Goal: Complete application form

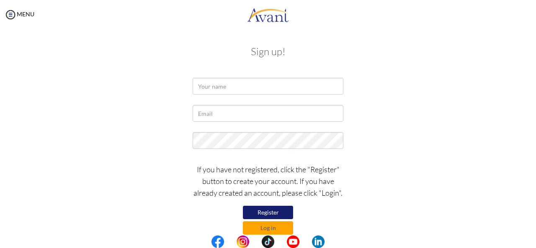
click at [267, 210] on button "Register" at bounding box center [268, 212] width 50 height 13
click at [226, 86] on input "text" at bounding box center [268, 86] width 151 height 17
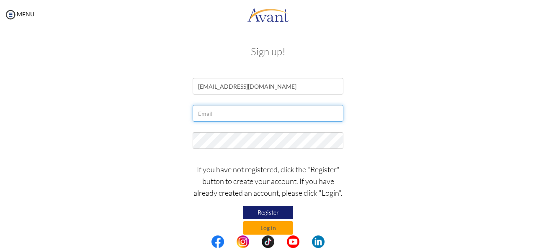
click at [223, 114] on input "text" at bounding box center [268, 113] width 151 height 17
click at [369, 83] on div "[EMAIL_ADDRESS][DOMAIN_NAME]" at bounding box center [268, 88] width 490 height 21
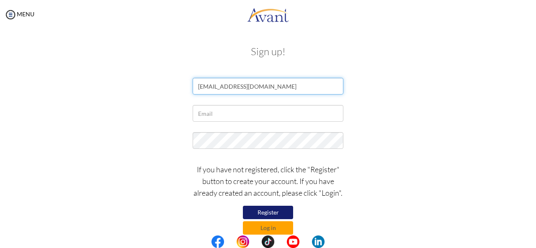
click at [277, 86] on input "[EMAIL_ADDRESS][DOMAIN_NAME]" at bounding box center [268, 86] width 151 height 17
type input "m"
type input "[PERSON_NAME]"
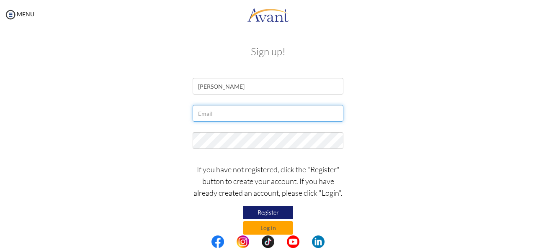
click at [214, 114] on input "text" at bounding box center [268, 113] width 151 height 17
type input "[EMAIL_ADDRESS][DOMAIN_NAME]"
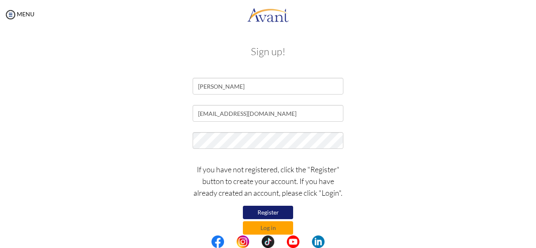
click at [269, 212] on button "Register" at bounding box center [268, 212] width 50 height 13
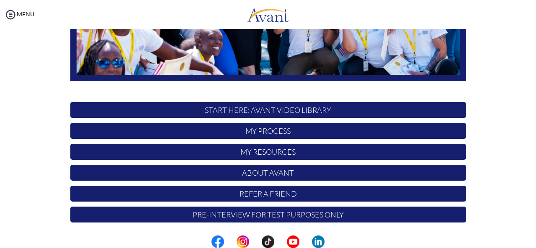
scroll to position [217, 0]
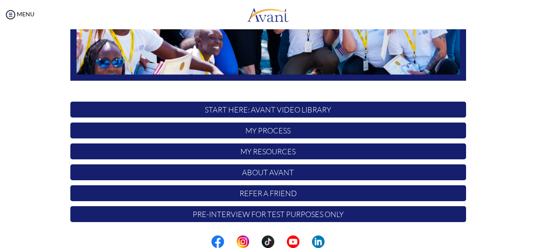
click at [236, 114] on p "START HERE: Avant Video Library" at bounding box center [268, 110] width 396 height 16
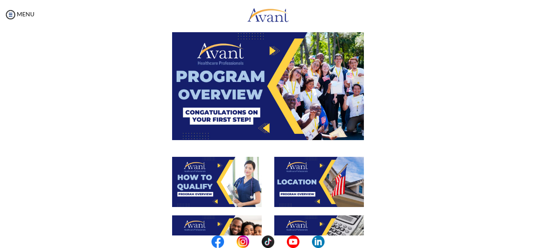
scroll to position [8, 0]
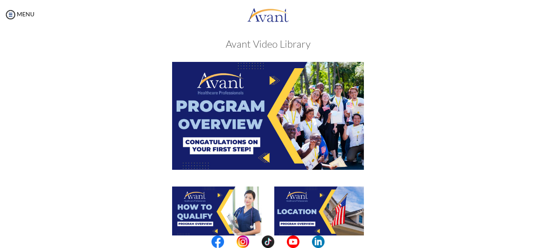
click at [278, 112] on img at bounding box center [268, 116] width 192 height 108
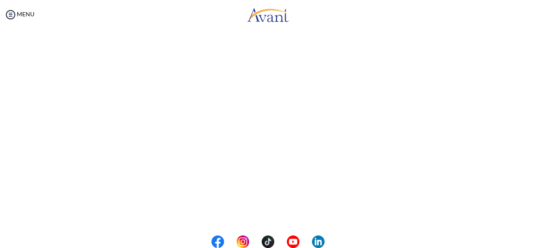
scroll to position [163, 0]
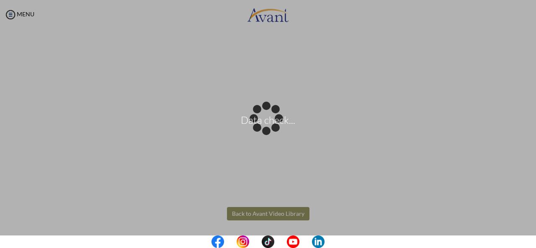
click at [280, 212] on body "Data check... Maintenance break. Please come back in 2 hours. MENU My Status Wh…" at bounding box center [268, 124] width 536 height 248
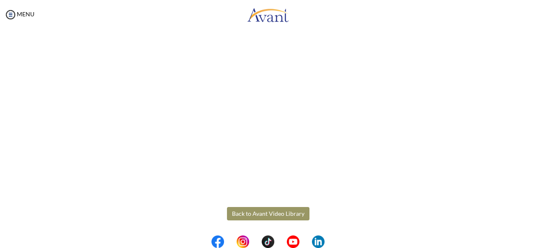
click at [280, 212] on button "Back to Avant Video Library" at bounding box center [268, 213] width 83 height 13
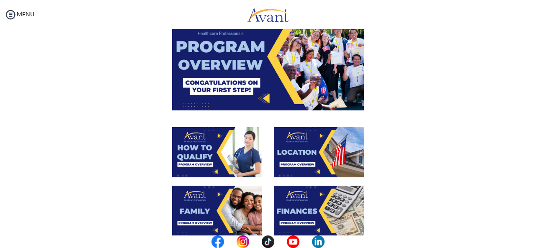
scroll to position [73, 0]
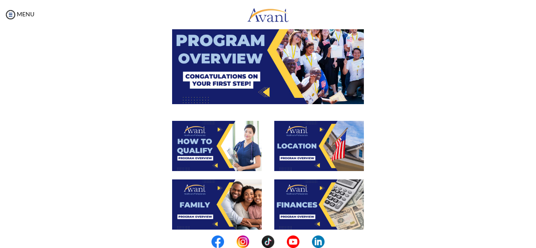
click at [211, 142] on img at bounding box center [217, 146] width 90 height 50
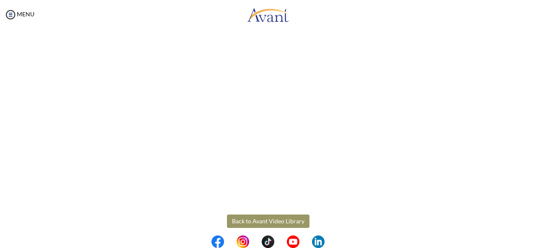
scroll to position [163, 0]
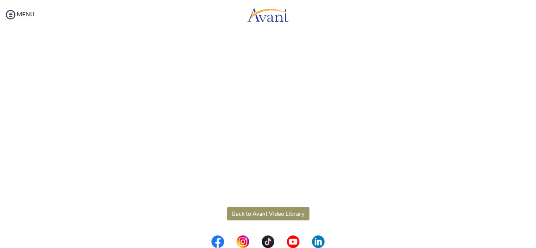
click at [276, 213] on body "Maintenance break. Please come back in 2 hours. MENU My Status What is the next…" at bounding box center [268, 124] width 536 height 248
click at [276, 213] on button "Back to Avant Video Library" at bounding box center [268, 213] width 83 height 13
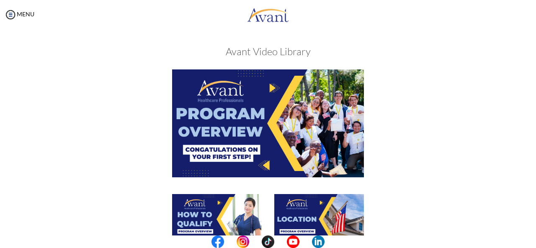
click at [315, 212] on img at bounding box center [319, 219] width 90 height 50
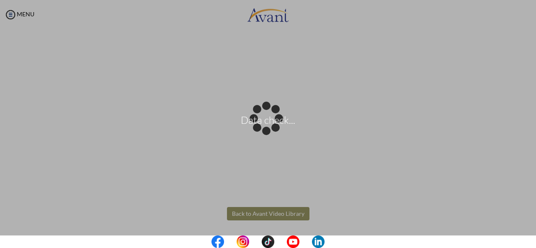
click at [248, 217] on body "Data check... Maintenance break. Please come back in 2 hours. MENU My Status Wh…" at bounding box center [268, 124] width 536 height 248
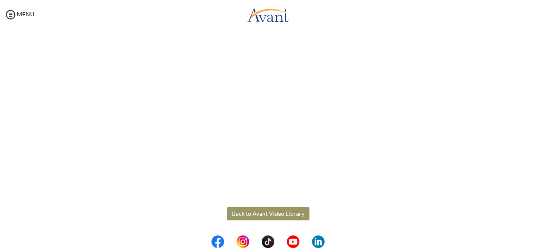
click at [248, 217] on button "Back to Avant Video Library" at bounding box center [268, 213] width 83 height 13
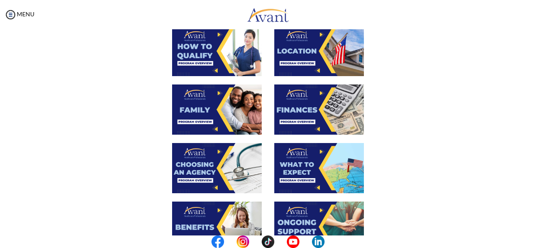
scroll to position [172, 0]
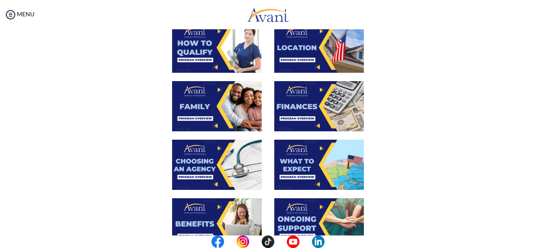
click at [221, 104] on img at bounding box center [217, 106] width 90 height 50
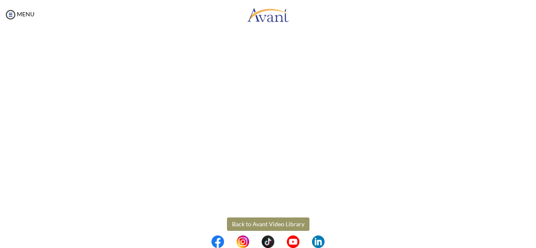
scroll to position [253, 0]
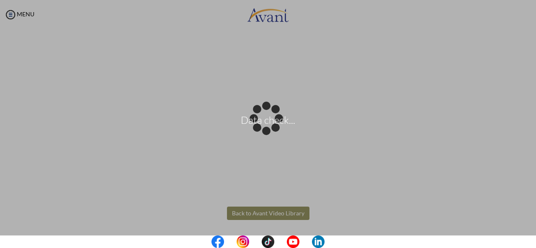
click at [284, 212] on body "Data check... Maintenance break. Please come back in 2 hours. MENU My Status Wh…" at bounding box center [268, 124] width 536 height 248
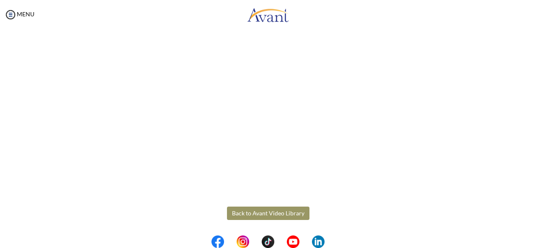
click at [284, 212] on button "Back to Avant Video Library" at bounding box center [268, 213] width 83 height 13
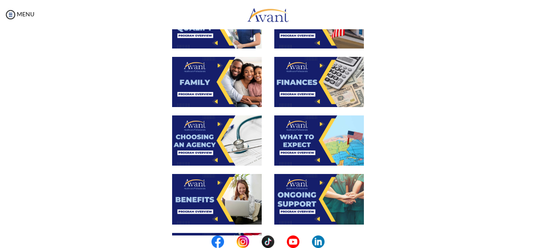
scroll to position [195, 0]
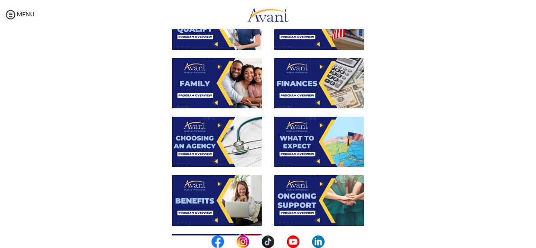
click at [291, 80] on img at bounding box center [319, 83] width 90 height 50
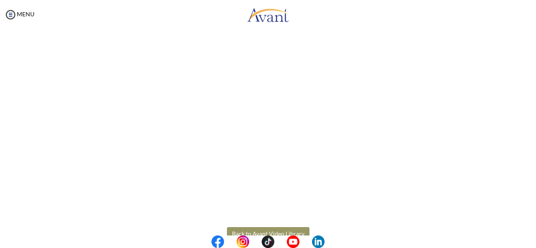
scroll to position [163, 0]
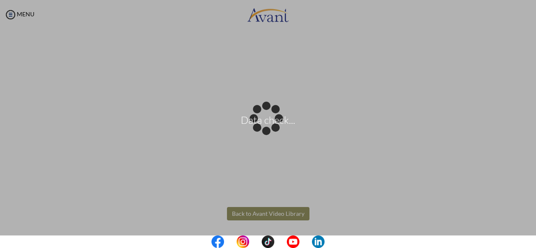
click at [271, 212] on body "Data check... Maintenance break. Please come back in 2 hours. MENU My Status Wh…" at bounding box center [268, 124] width 536 height 248
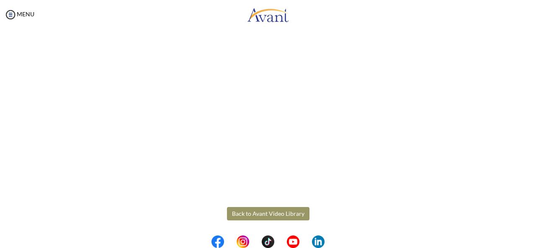
click at [263, 216] on button "Back to Avant Video Library" at bounding box center [268, 213] width 83 height 13
click at [263, 216] on div "Finances Back to Avant Video Library" at bounding box center [268, 71] width 490 height 395
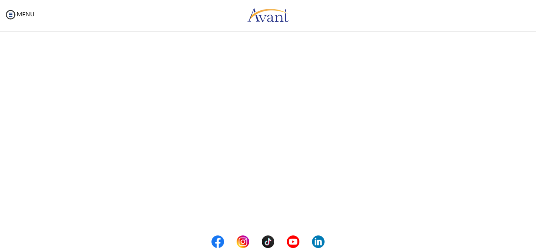
click at [263, 216] on div at bounding box center [217, 223] width 102 height 59
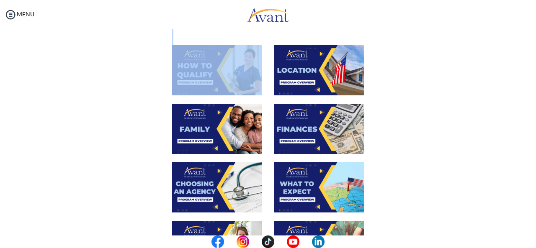
scroll to position [150, 0]
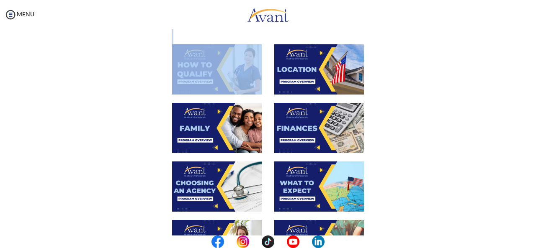
click at [317, 170] on img at bounding box center [319, 187] width 90 height 50
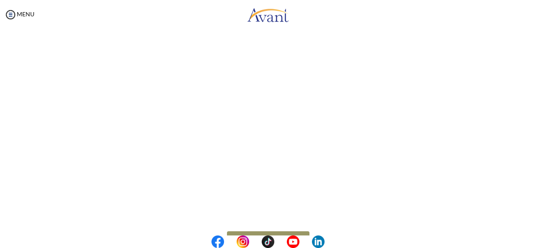
scroll to position [253, 0]
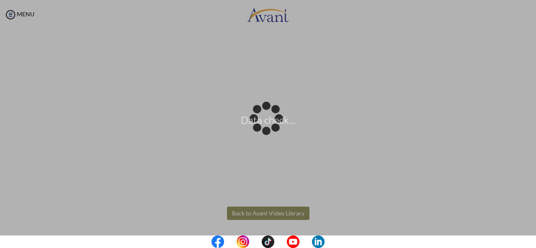
click at [282, 215] on body "Data check... Maintenance break. Please come back in 2 hours. MENU My Status Wh…" at bounding box center [268, 124] width 536 height 248
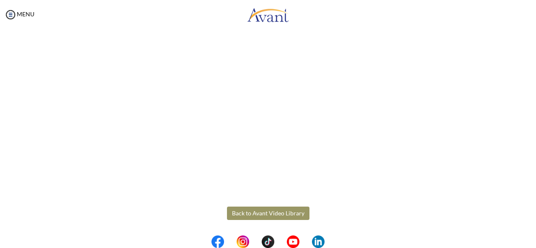
click at [282, 215] on button "Back to Avant Video Library" at bounding box center [268, 213] width 83 height 13
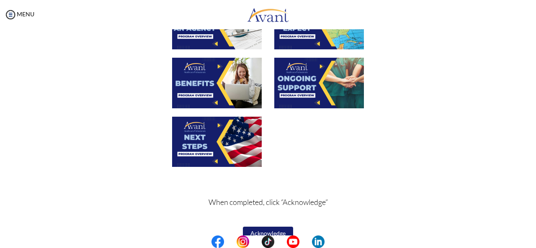
scroll to position [327, 0]
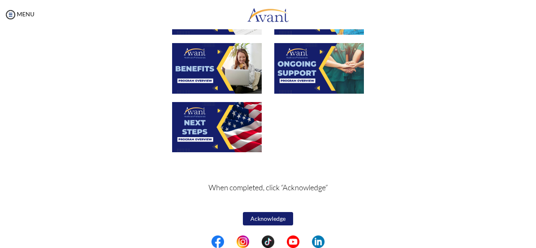
click at [270, 215] on button "Acknowledge" at bounding box center [268, 218] width 50 height 13
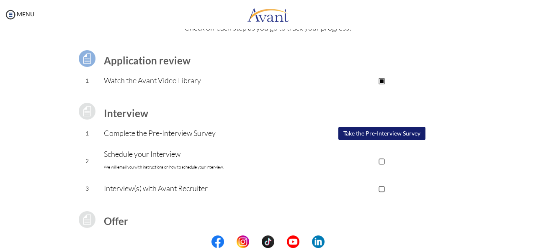
scroll to position [46, 0]
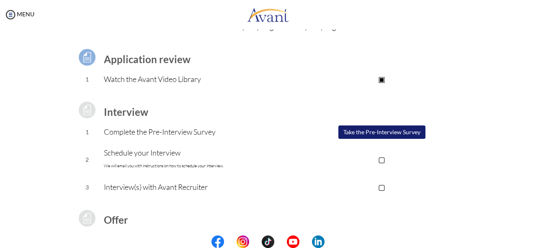
click at [380, 131] on button "Take the Pre-Interview Survey" at bounding box center [381, 132] width 87 height 13
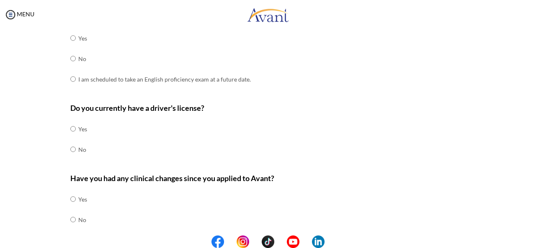
scroll to position [286, 0]
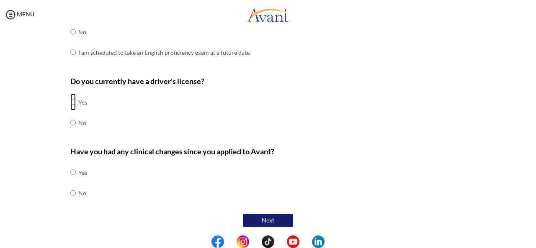
click at [70, 101] on input "radio" at bounding box center [72, 102] width 5 height 17
radio input "true"
click at [70, 194] on input "radio" at bounding box center [72, 193] width 5 height 17
radio input "true"
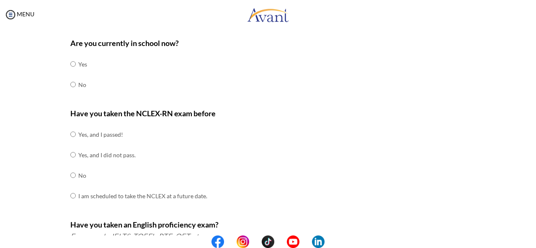
scroll to position [37, 0]
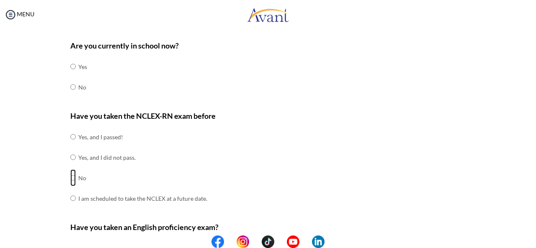
click at [70, 176] on input "radio" at bounding box center [72, 178] width 5 height 17
radio input "true"
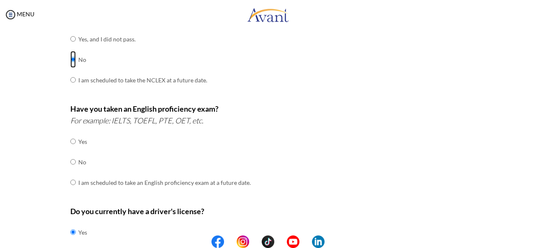
scroll to position [157, 0]
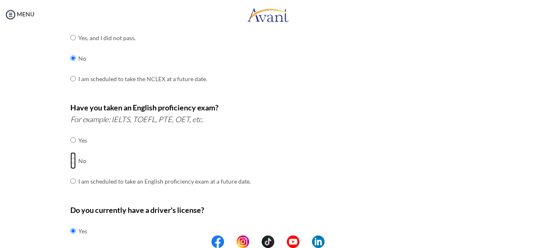
click at [70, 161] on input "radio" at bounding box center [72, 160] width 5 height 17
radio input "true"
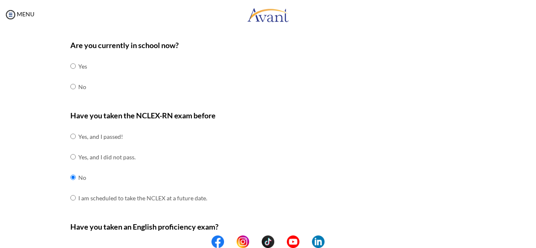
scroll to position [36, 0]
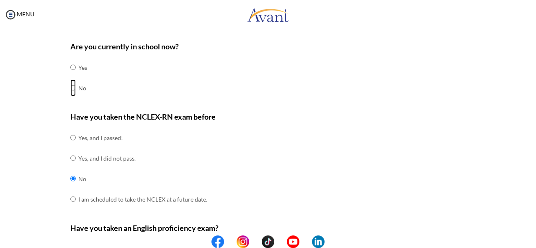
click at [70, 88] on input "radio" at bounding box center [72, 88] width 5 height 17
radio input "true"
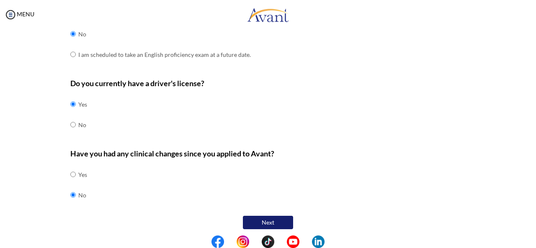
scroll to position [286, 0]
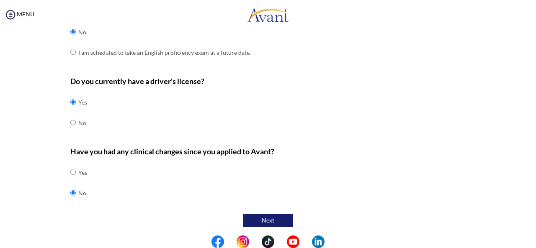
click at [270, 218] on button "Next" at bounding box center [268, 220] width 50 height 13
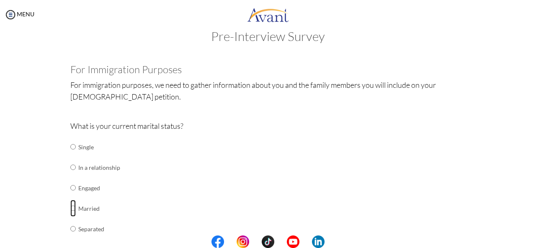
click at [70, 207] on input "radio" at bounding box center [72, 208] width 5 height 17
radio input "true"
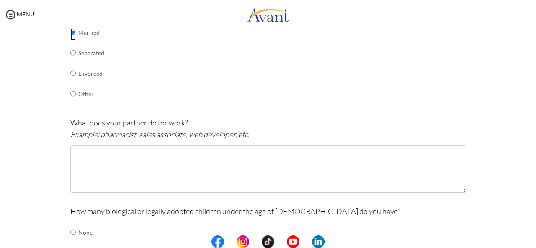
scroll to position [200, 0]
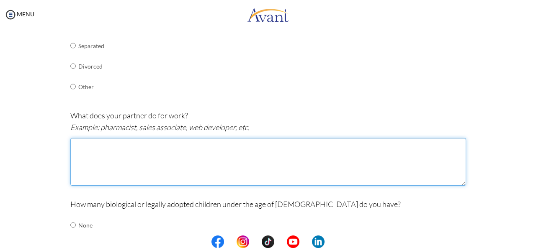
click at [114, 164] on textarea at bounding box center [268, 162] width 396 height 48
click at [112, 144] on textarea "She is a lecturer at a medical training college" at bounding box center [268, 162] width 396 height 48
click at [248, 145] on textarea "She is a lecturer of Public health teaching at a medical training college" at bounding box center [268, 162] width 396 height 48
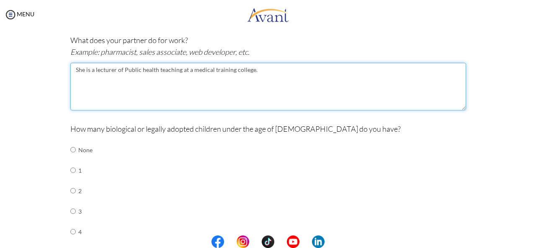
scroll to position [283, 0]
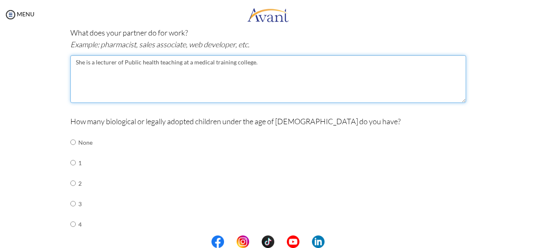
type textarea "She is a lecturer of Public health teaching at a medical training college."
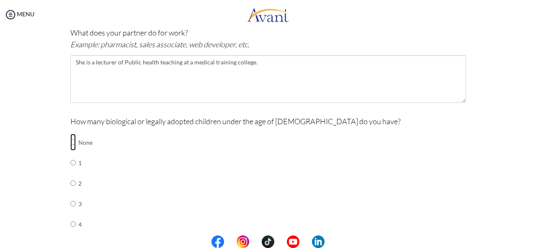
click at [70, 143] on input "radio" at bounding box center [72, 142] width 5 height 17
radio input "true"
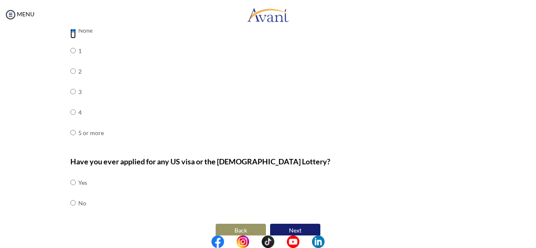
scroll to position [405, 0]
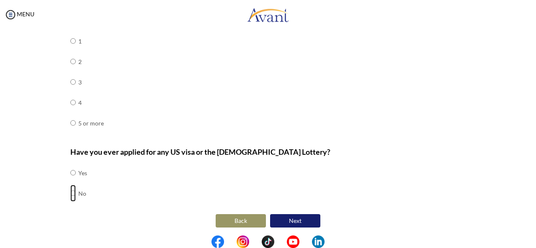
click at [70, 194] on input "radio" at bounding box center [72, 193] width 5 height 17
radio input "true"
click at [297, 217] on button "Next" at bounding box center [295, 220] width 50 height 13
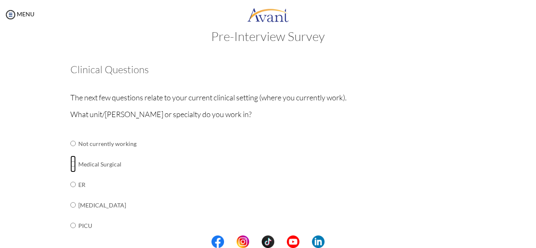
click at [70, 165] on input "radio" at bounding box center [72, 164] width 5 height 17
radio input "true"
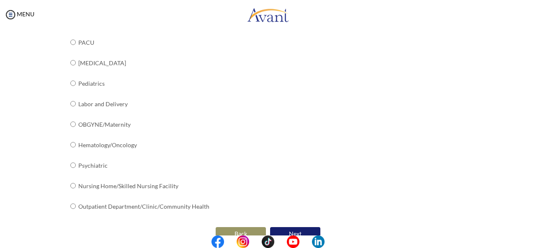
scroll to position [356, 0]
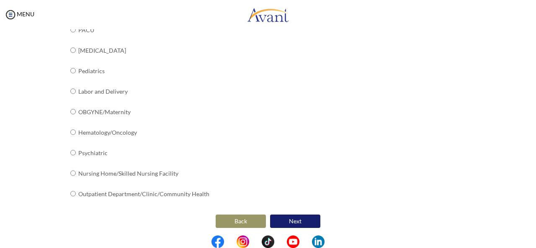
click at [293, 217] on button "Next" at bounding box center [295, 221] width 50 height 13
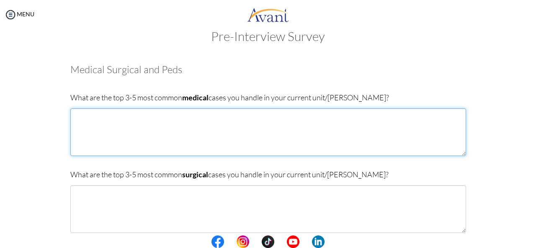
click at [114, 132] on textarea at bounding box center [268, 132] width 396 height 48
type textarea "p"
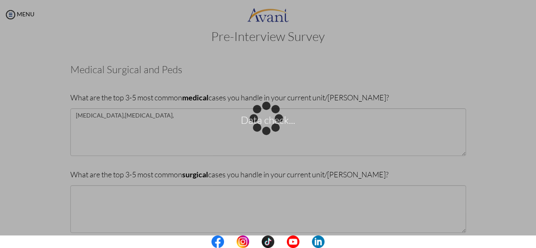
click at [262, 119] on div "Data check..." at bounding box center [268, 125] width 12 height 12
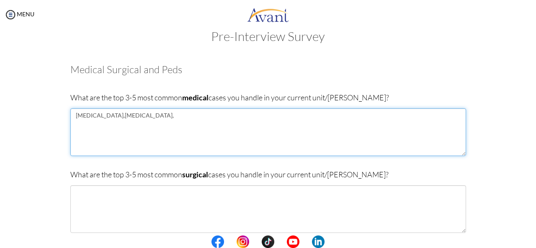
click at [145, 114] on textarea "PNEUMONIA,DIABETES," at bounding box center [268, 132] width 396 height 48
type textarea "PNEUMONIA,DIABETES,HYPERTENSION,ANAEMIA,HIV AIDS, CANCER"
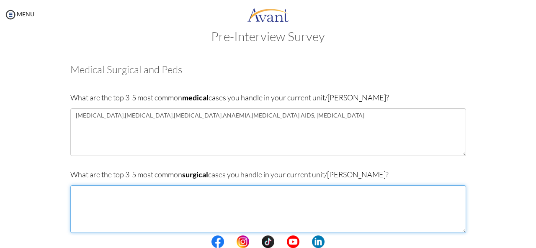
click at [128, 189] on textarea at bounding box center [268, 210] width 396 height 48
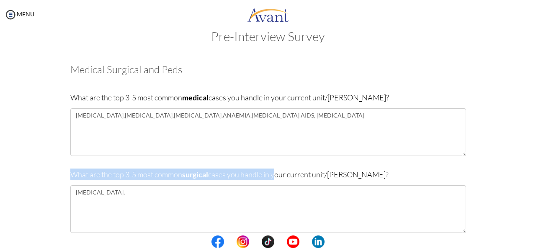
drag, startPoint x: 66, startPoint y: 174, endPoint x: 273, endPoint y: 175, distance: 206.9
copy p "What are the top 3-5 most common surgical cases you handle in"
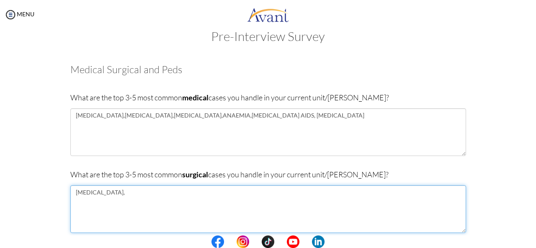
click at [139, 193] on textarea "DIABETIC FOOT," at bounding box center [268, 210] width 396 height 48
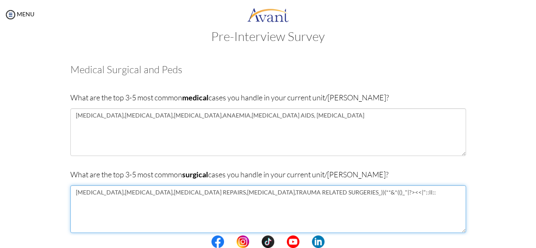
click at [417, 192] on textarea "DIABETIC FOOT,APPENDICITIS,HERNIA REPAIRS,INTESTINAL OBSTRUCTION,TRAUMA RELATED…" at bounding box center [268, 210] width 396 height 48
click at [370, 191] on textarea "DIABETIC FOOT,APPENDICITIS,HERNIA REPAIRS,INTESTINAL OBSTRUCTION,TRAUMA RELATED…" at bounding box center [268, 210] width 396 height 48
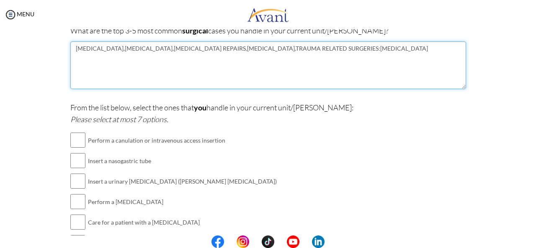
scroll to position [166, 0]
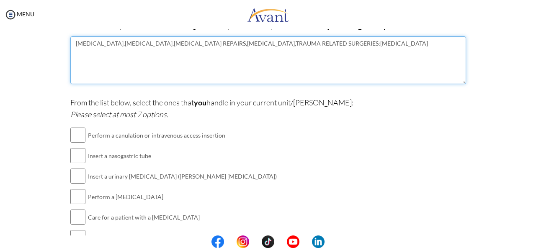
type textarea "DIABETIC FOOT,APPENDICITIS,HERNIA REPAIRS,INTESTINAL OBSTRUCTION,TRAUMA RELATED…"
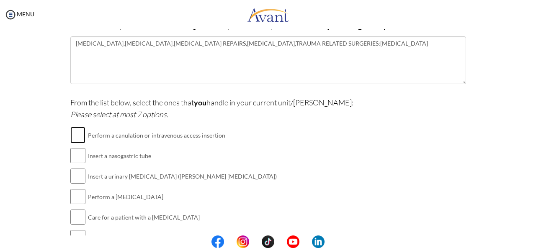
click at [71, 138] on input "checkbox" at bounding box center [77, 135] width 15 height 17
checkbox input "true"
click at [78, 153] on input "checkbox" at bounding box center [77, 155] width 15 height 17
checkbox input "true"
click at [79, 178] on input "checkbox" at bounding box center [77, 176] width 15 height 17
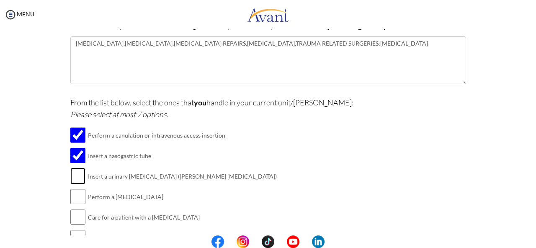
checkbox input "true"
click at [78, 194] on input "checkbox" at bounding box center [77, 197] width 15 height 17
checkbox input "true"
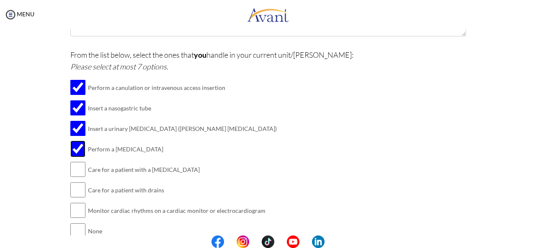
scroll to position [226, 0]
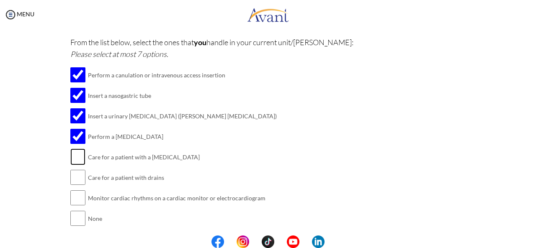
click at [75, 154] on input "checkbox" at bounding box center [77, 157] width 15 height 17
checkbox input "true"
click at [77, 181] on input "checkbox" at bounding box center [77, 177] width 15 height 17
checkbox input "true"
click at [77, 190] on input "checkbox" at bounding box center [77, 198] width 15 height 17
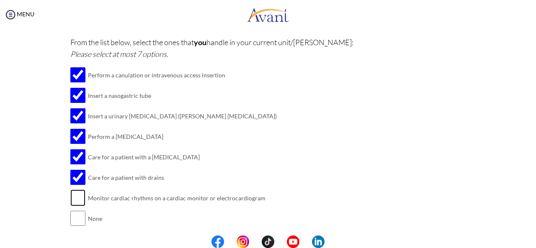
checkbox input "true"
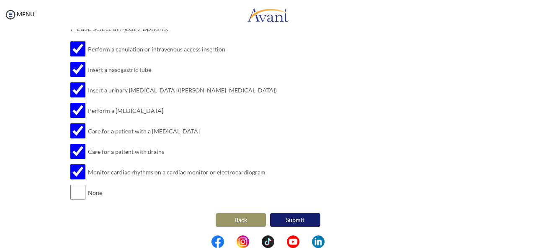
click at [289, 216] on button "Submit" at bounding box center [295, 220] width 50 height 13
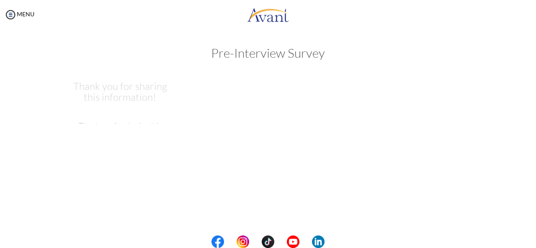
scroll to position [0, 0]
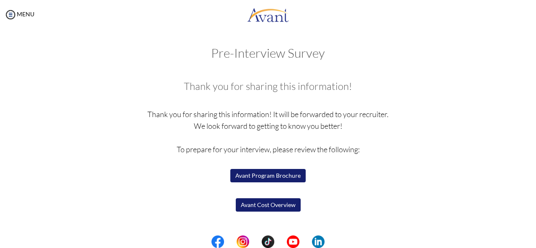
drag, startPoint x: 529, startPoint y: 140, endPoint x: 534, endPoint y: 133, distance: 8.5
click at [534, 133] on div "My Status What is the next step? We would like you to watch the introductory vi…" at bounding box center [268, 153] width 536 height 248
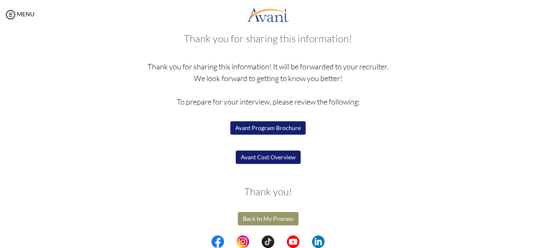
click at [261, 128] on button "Avant Program Brochure" at bounding box center [267, 127] width 75 height 13
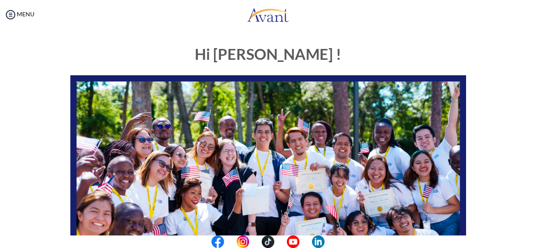
drag, startPoint x: 532, startPoint y: 80, endPoint x: 535, endPoint y: 109, distance: 29.5
click at [535, 109] on body "Maintenance break. Please come back in 2 hours. MENU My Status What is the next…" at bounding box center [268, 124] width 536 height 248
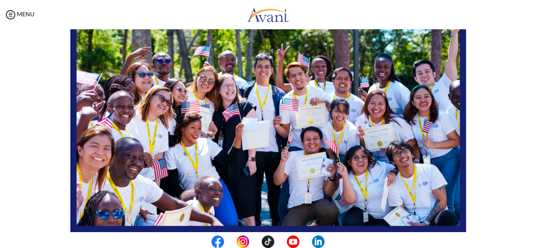
scroll to position [217, 0]
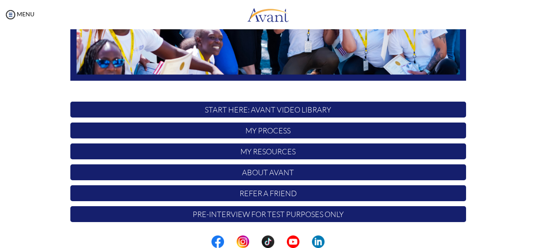
click at [385, 218] on p "Pre-Interview for test purposes only" at bounding box center [268, 215] width 396 height 16
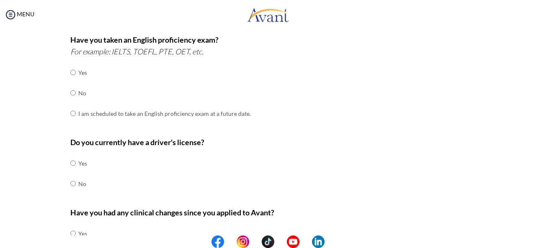
scroll to position [286, 0]
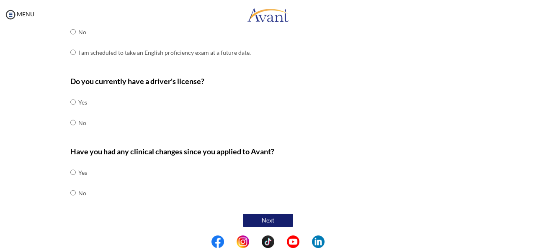
click at [271, 216] on button "Next" at bounding box center [268, 220] width 50 height 13
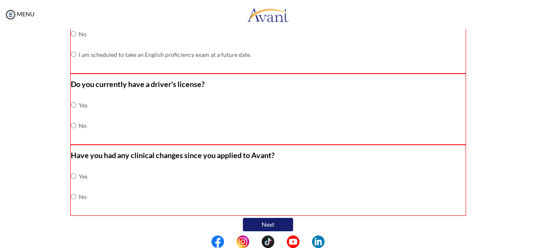
scroll to position [289, 0]
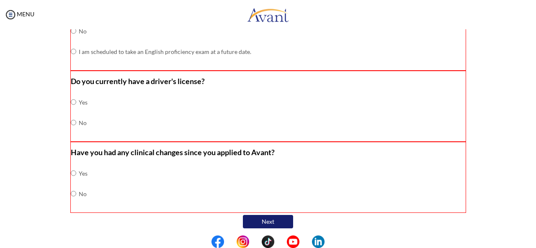
click at [271, 216] on button "Next" at bounding box center [268, 221] width 50 height 13
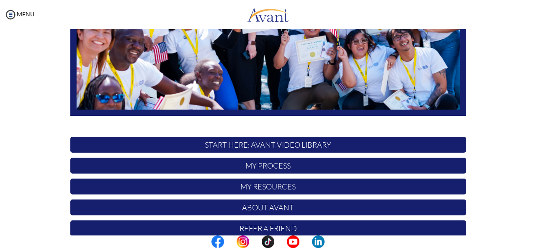
scroll to position [217, 0]
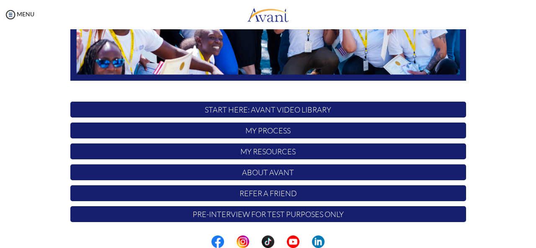
click at [320, 136] on p "My Process" at bounding box center [268, 131] width 396 height 16
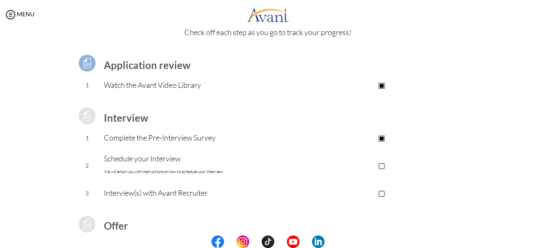
scroll to position [42, 0]
click at [382, 163] on p "▢" at bounding box center [382, 164] width 168 height 12
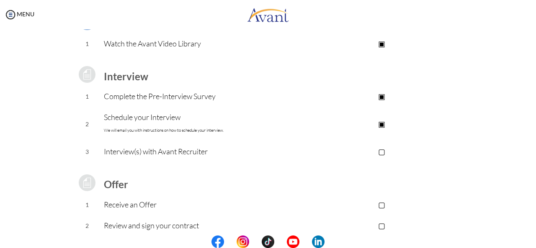
scroll to position [95, 0]
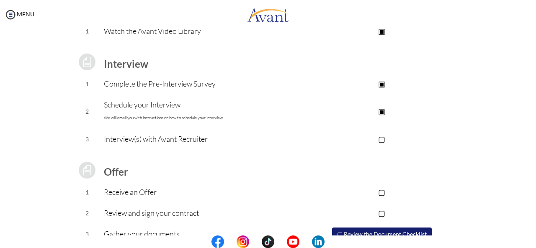
click at [382, 140] on p "▢" at bounding box center [382, 139] width 168 height 12
click at [382, 140] on p "▣" at bounding box center [382, 139] width 168 height 12
click at [159, 106] on p "Schedule your Interview We will email you with instructions on how to schedule …" at bounding box center [201, 111] width 194 height 25
click at [84, 111] on td "2" at bounding box center [87, 112] width 34 height 34
click at [380, 142] on p "▢" at bounding box center [382, 139] width 168 height 12
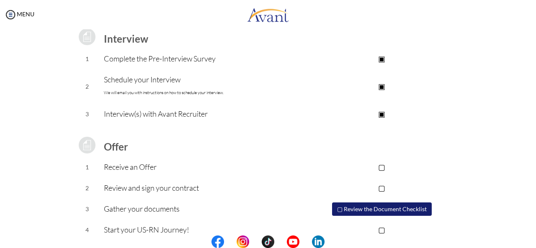
scroll to position [132, 0]
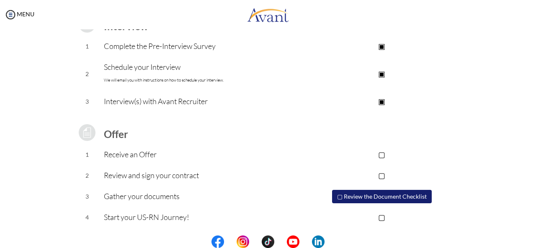
click at [382, 154] on p "▢" at bounding box center [382, 155] width 168 height 12
click at [383, 175] on p "▢" at bounding box center [382, 176] width 168 height 12
click at [384, 198] on button "▢ Review the Document Checklist" at bounding box center [382, 196] width 100 height 13
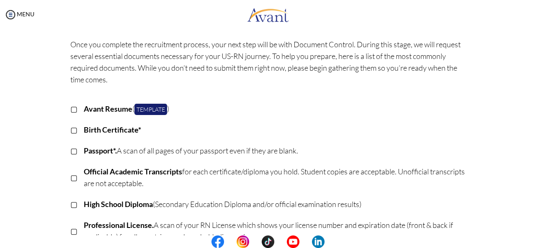
scroll to position [28, 0]
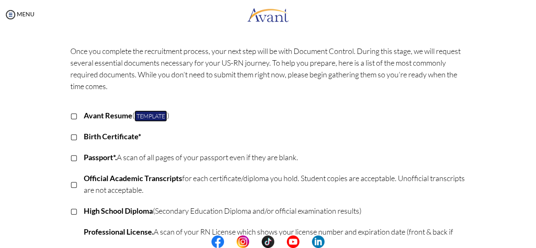
click at [156, 115] on link "Template" at bounding box center [150, 116] width 33 height 11
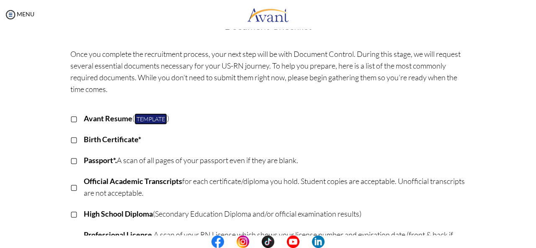
scroll to position [0, 0]
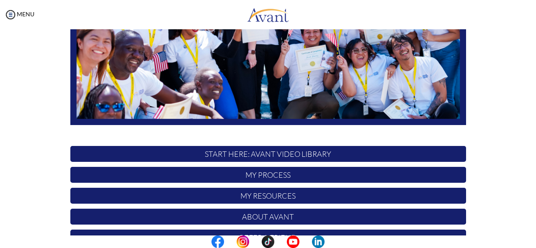
scroll to position [217, 0]
